Goal: Transaction & Acquisition: Purchase product/service

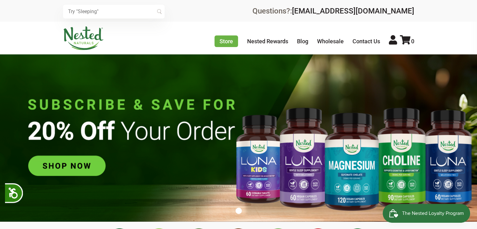
click at [62, 166] on img at bounding box center [238, 138] width 477 height 168
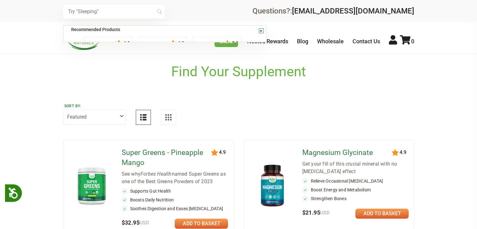
click at [94, 15] on input "text" at bounding box center [114, 12] width 102 height 14
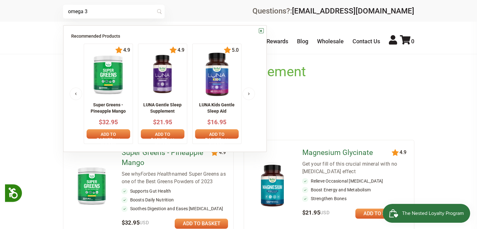
type input "omega 3"
click at [259, 32] on link "×" at bounding box center [261, 30] width 5 height 5
